Goal: Communication & Community: Answer question/provide support

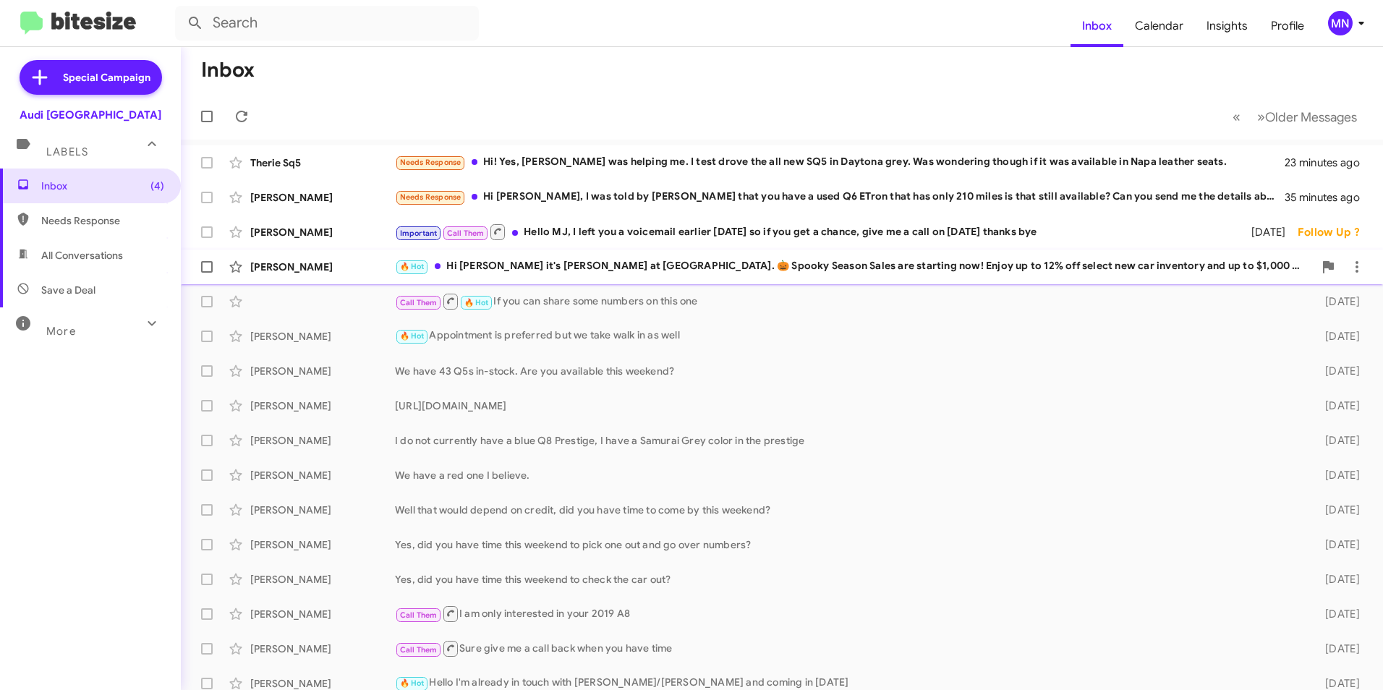
click at [811, 266] on div "🔥 Hot Hi [PERSON_NAME] it's [PERSON_NAME] at [GEOGRAPHIC_DATA]. 🎃 Spooky Season…" at bounding box center [854, 266] width 919 height 17
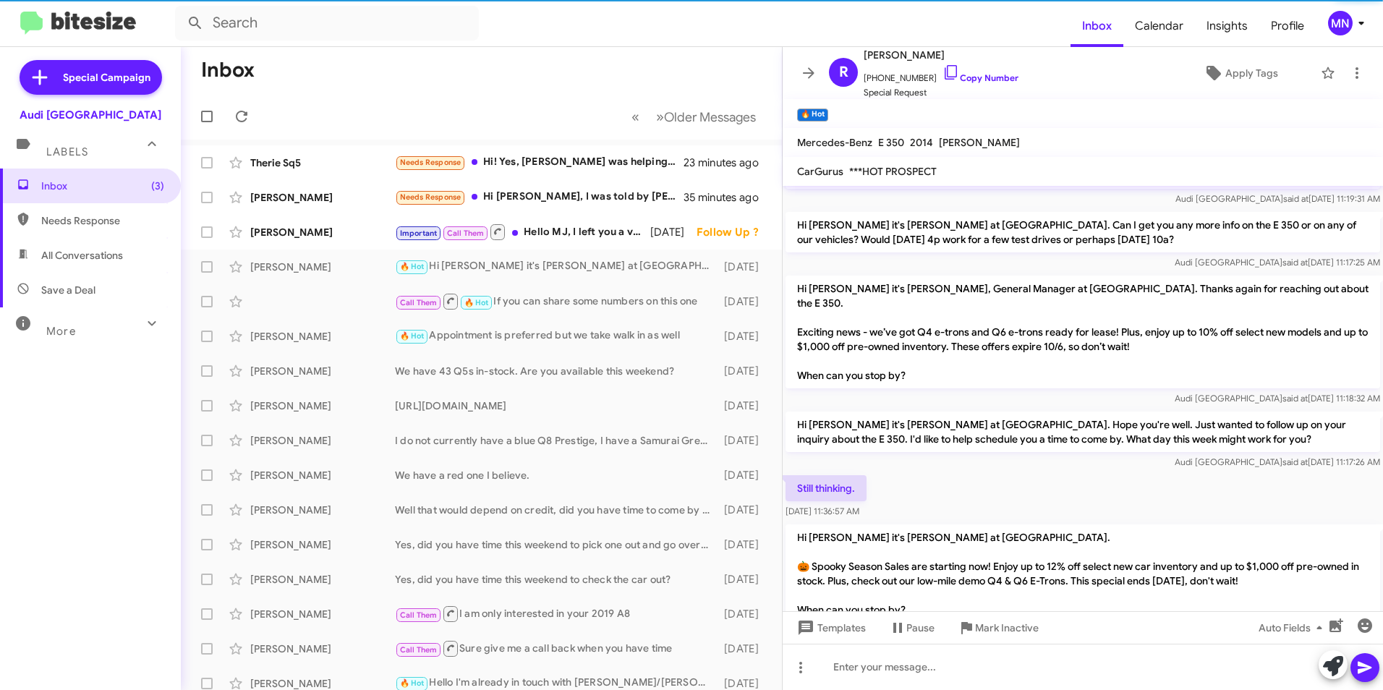
scroll to position [80, 0]
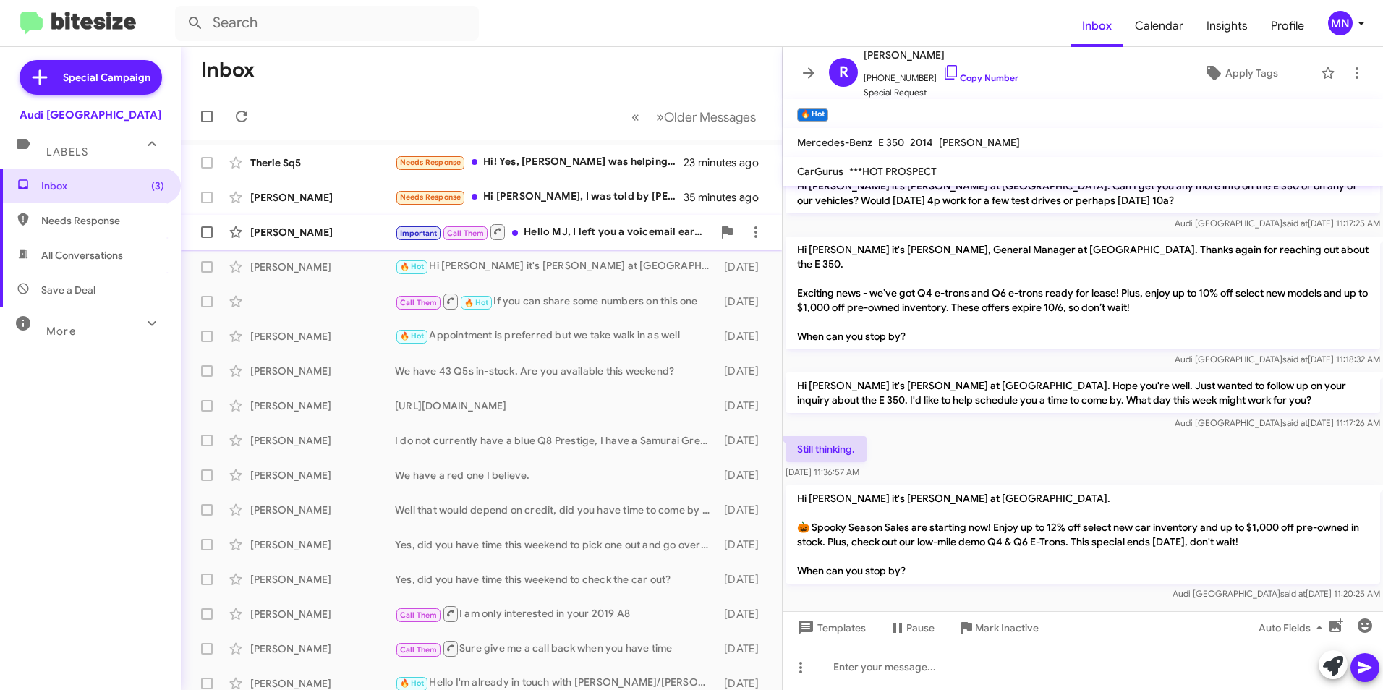
click at [593, 245] on div "[PERSON_NAME] Important Call Them Hello MJ, I left you a voicemail earlier [DAT…" at bounding box center [481, 232] width 578 height 29
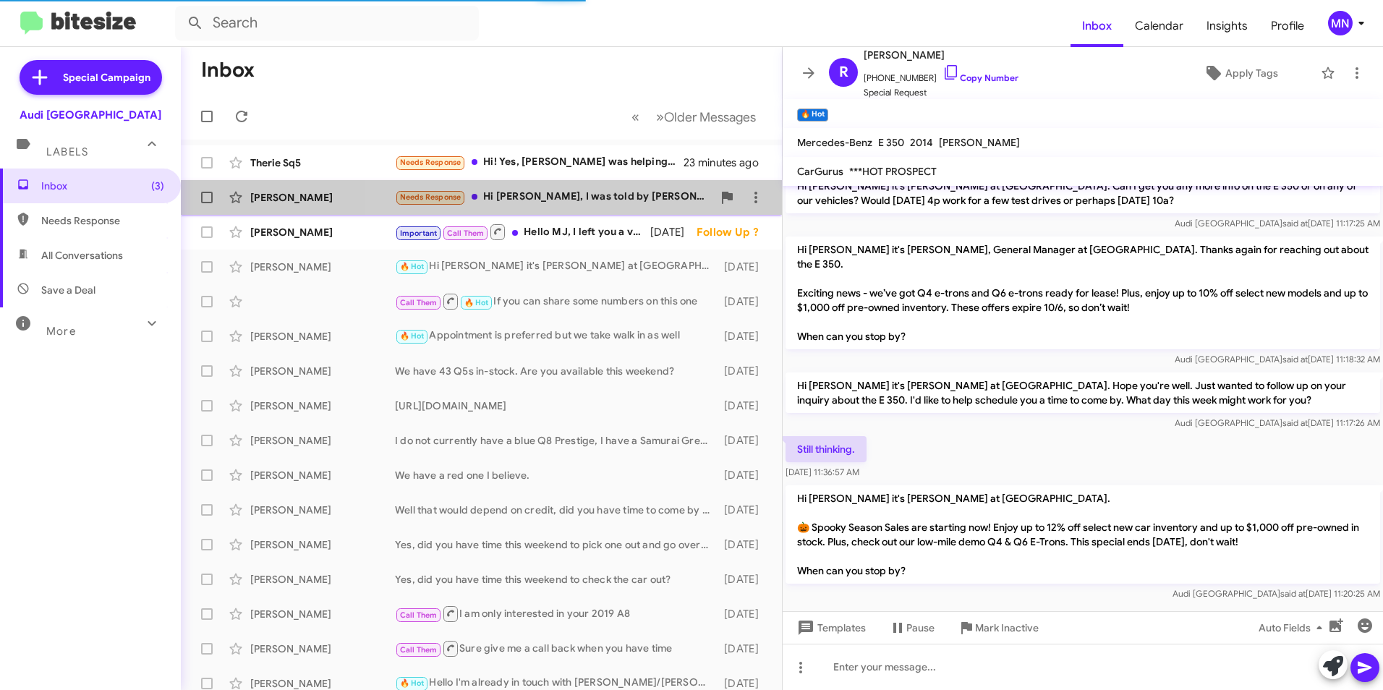
click at [574, 203] on div "Needs Response Hi [PERSON_NAME], I was told by [PERSON_NAME] that you have a us…" at bounding box center [554, 197] width 318 height 17
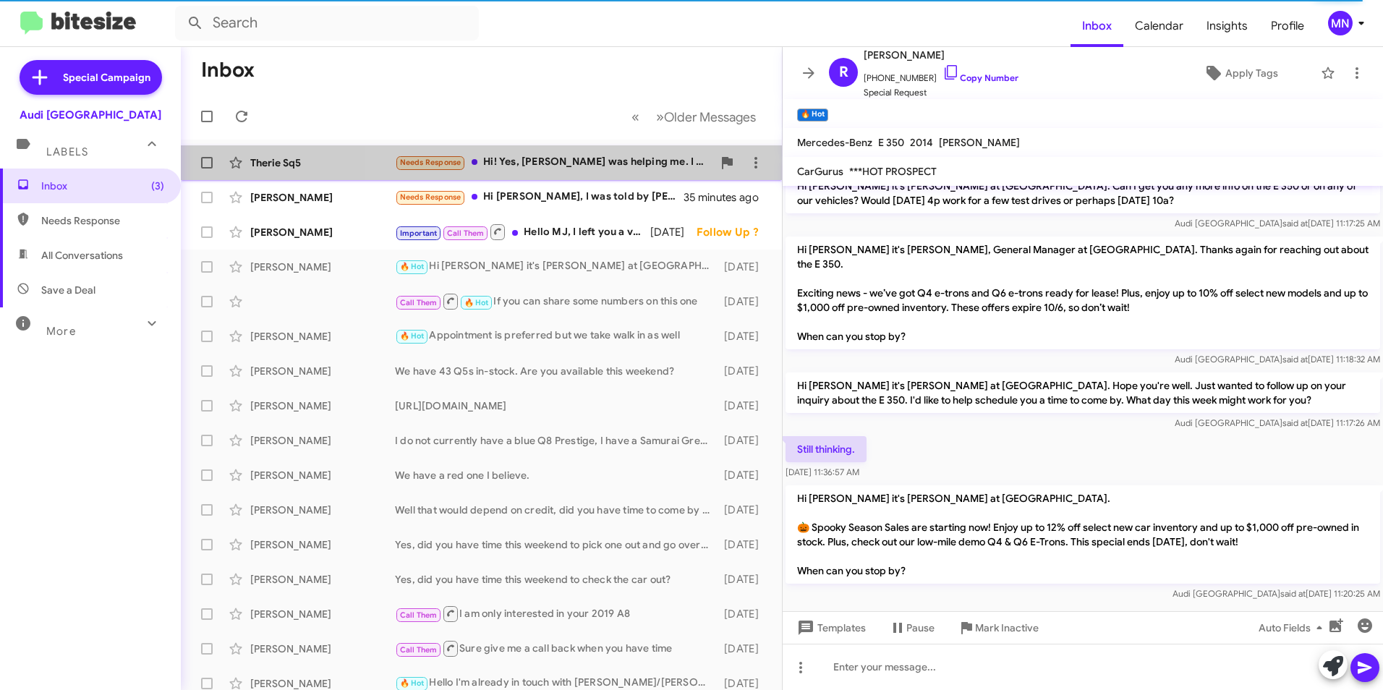
click at [598, 169] on div "Needs Response Hi! Yes, [PERSON_NAME] was helping me. I test drove the all new …" at bounding box center [554, 162] width 318 height 17
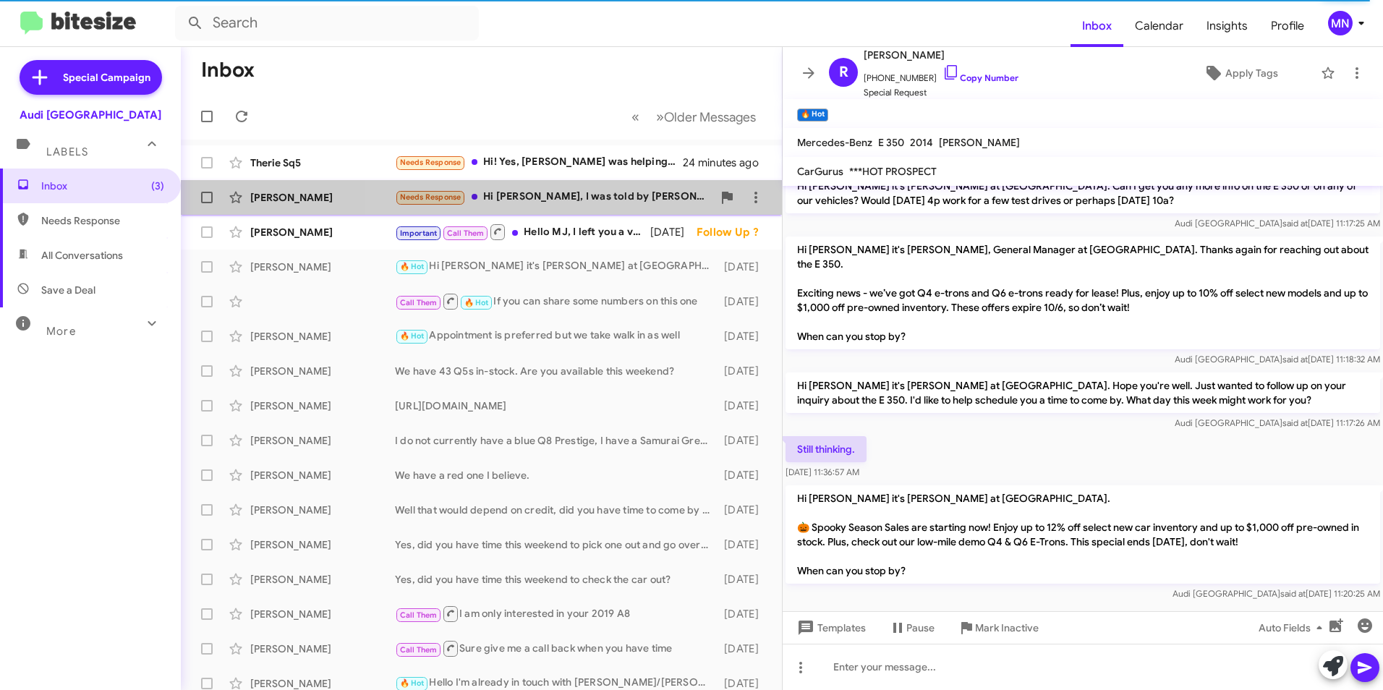
click at [593, 199] on div "Needs Response Hi [PERSON_NAME], I was told by [PERSON_NAME] that you have a us…" at bounding box center [554, 197] width 318 height 17
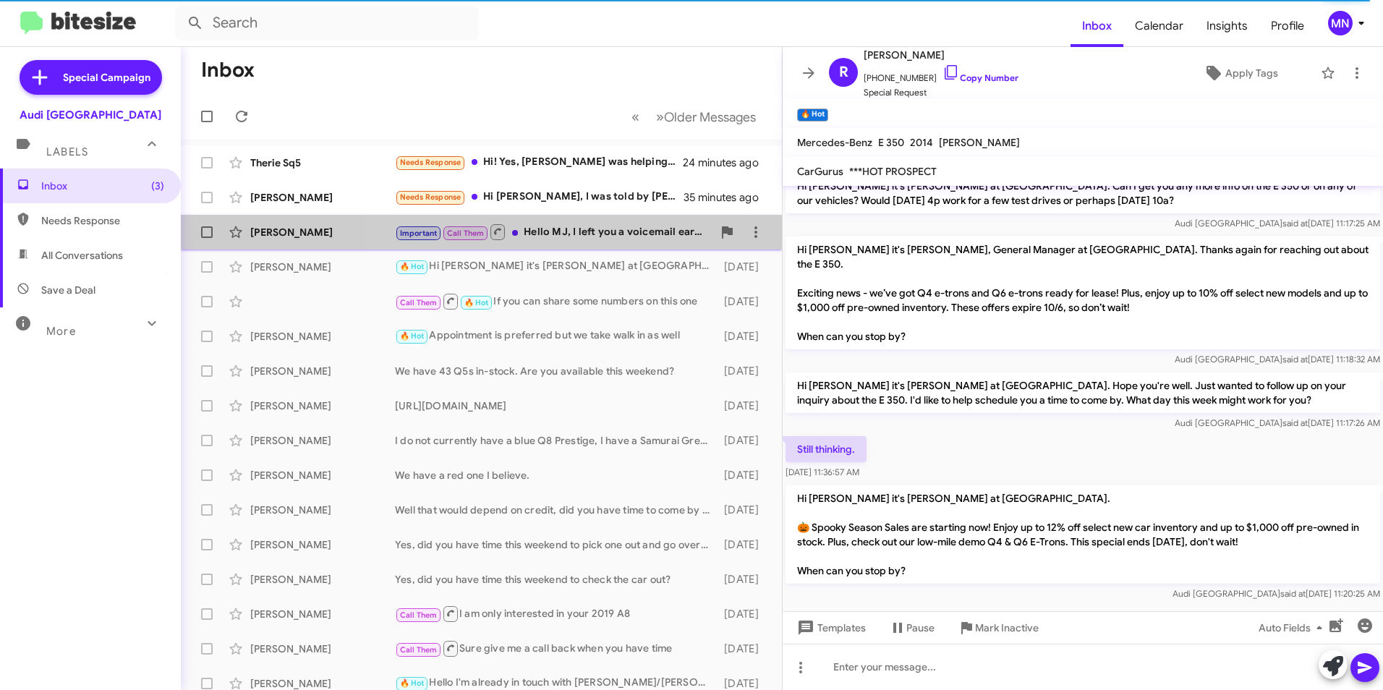
click at [598, 229] on div "Important Call Them Hello MJ, I left you a voicemail earlier [DATE] so if you g…" at bounding box center [554, 232] width 318 height 18
